Goal: Task Accomplishment & Management: Complete application form

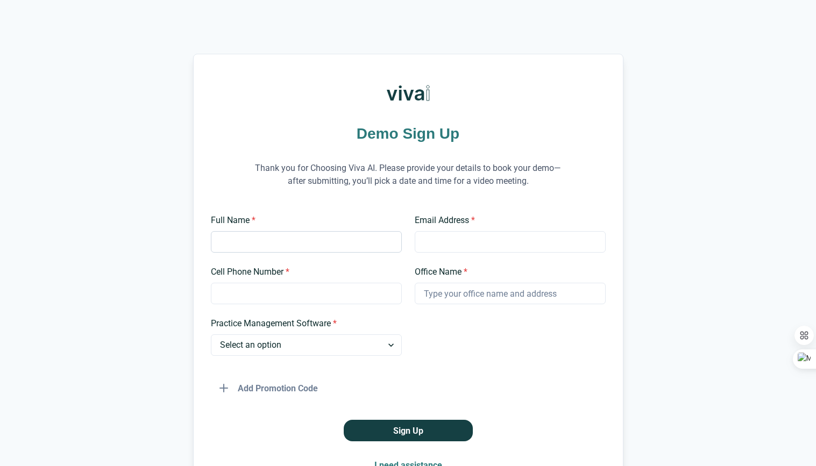
click at [265, 235] on input "Full Name *" at bounding box center [306, 242] width 191 height 22
type input "[PERSON_NAME]"
type input "[EMAIL_ADDRESS][DOMAIN_NAME]"
type input "2136758336"
click at [463, 295] on input "USC" at bounding box center [510, 294] width 191 height 22
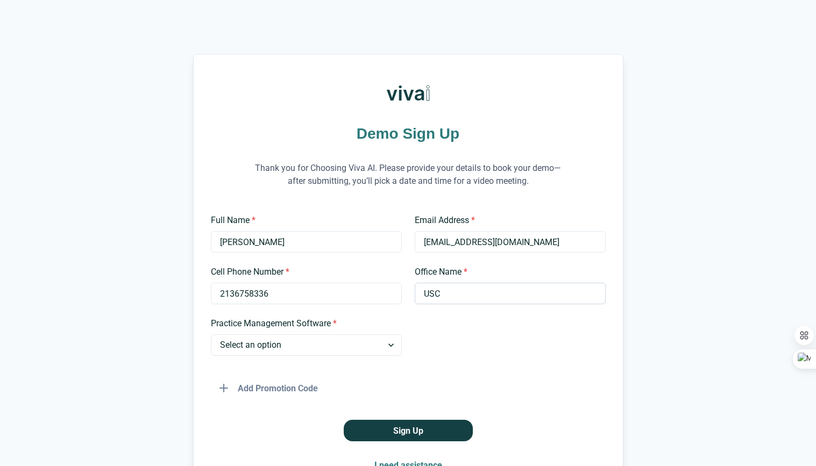
click at [463, 295] on input "USC" at bounding box center [510, 294] width 191 height 22
type input "One Dental Specialties"
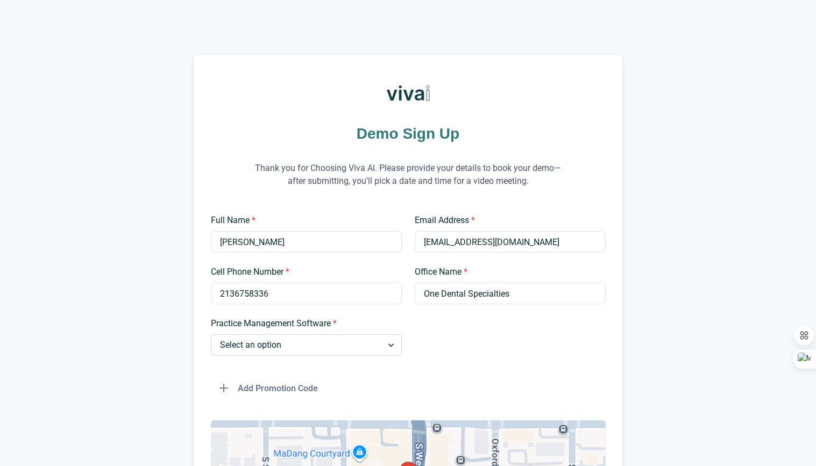
click at [387, 344] on select "Select an option Dentrix Open Dental EagleSoft Denticon Other" at bounding box center [306, 345] width 191 height 22
select select "Dentrix"
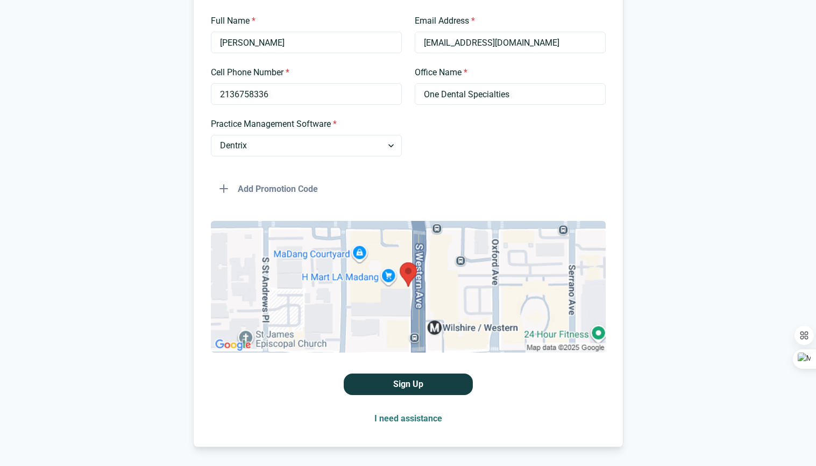
scroll to position [234, 0]
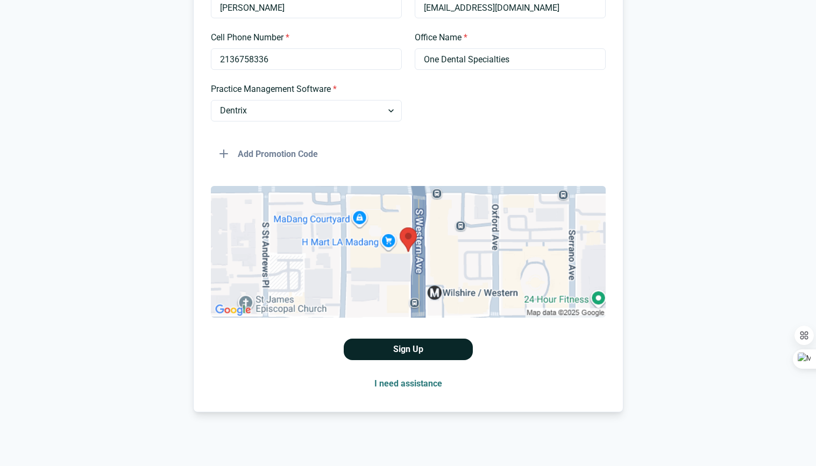
click at [410, 349] on button "Sign Up" at bounding box center [408, 350] width 129 height 22
